Goal: Find specific fact: Find contact information

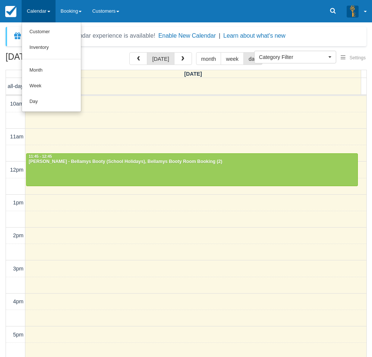
select select
click at [36, 103] on link "Day" at bounding box center [51, 102] width 59 height 16
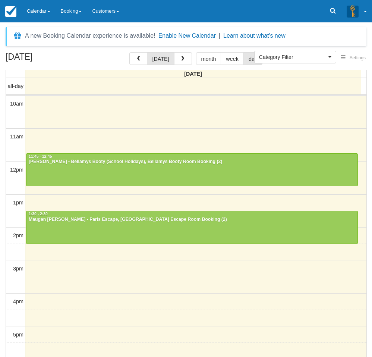
select select
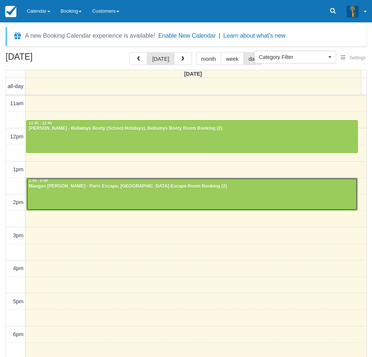
click at [59, 195] on div at bounding box center [191, 194] width 331 height 32
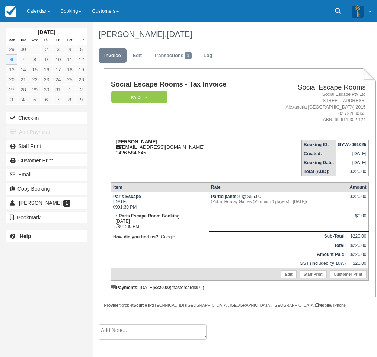
click at [157, 139] on div "Maugan [PERSON_NAME] [EMAIL_ADDRESS][DOMAIN_NAME] 0426 584 645" at bounding box center [185, 147] width 148 height 17
drag, startPoint x: 157, startPoint y: 141, endPoint x: 116, endPoint y: 142, distance: 41.7
click at [116, 142] on div "Maugan Rimmer maugrim8@me.com 0426 584 645" at bounding box center [185, 147] width 148 height 17
copy strong "Maugan Rimmer"
